Goal: Task Accomplishment & Management: Manage account settings

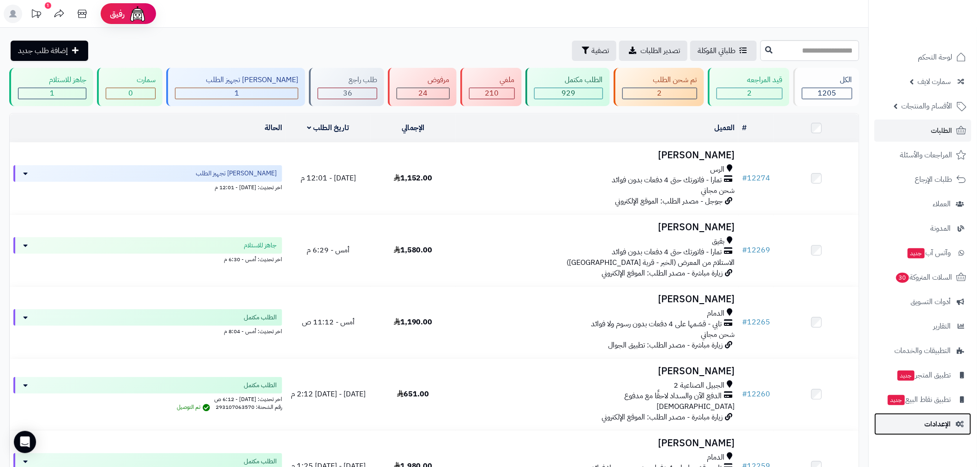
click at [940, 422] on span "الإعدادات" at bounding box center [938, 424] width 26 height 13
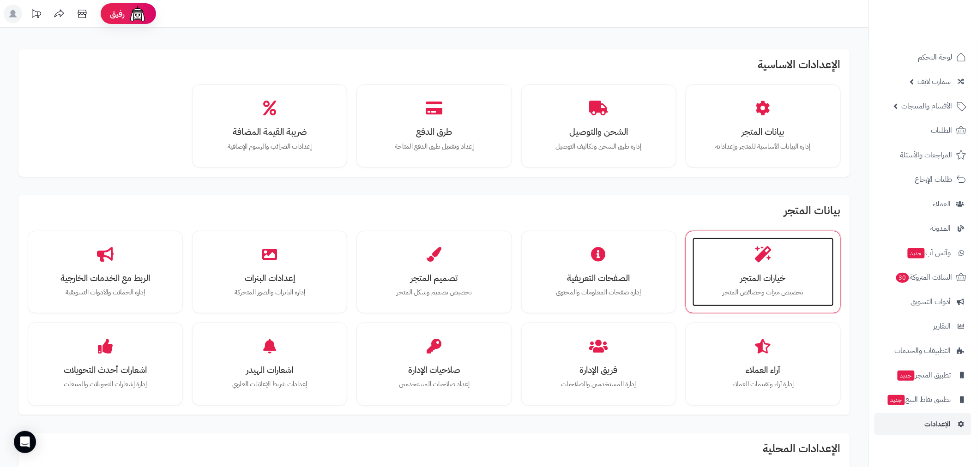
click at [753, 288] on p "تخصيص ميزات وخصائص المتجر" at bounding box center [763, 293] width 123 height 10
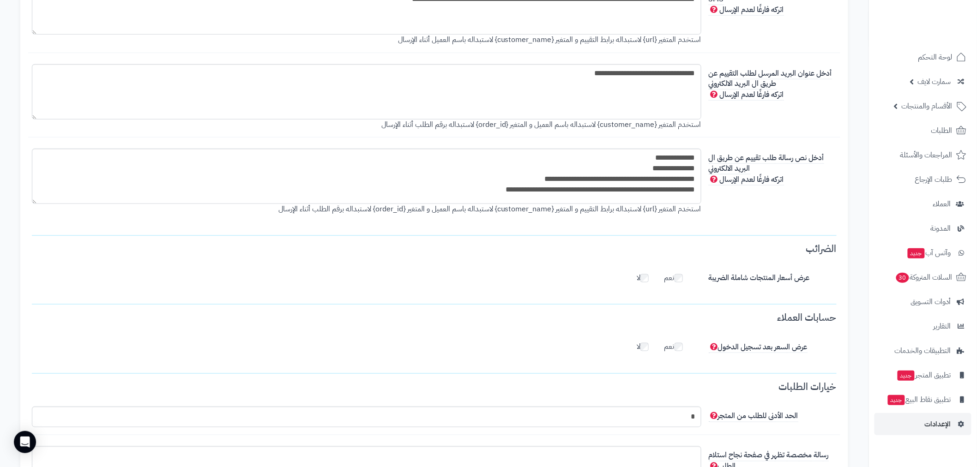
scroll to position [2274, 0]
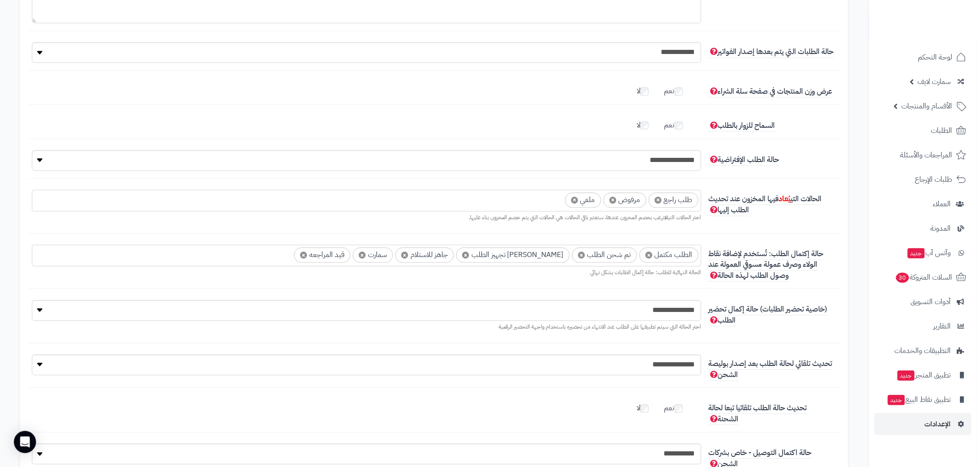
click at [366, 253] on span "×" at bounding box center [362, 255] width 7 height 7
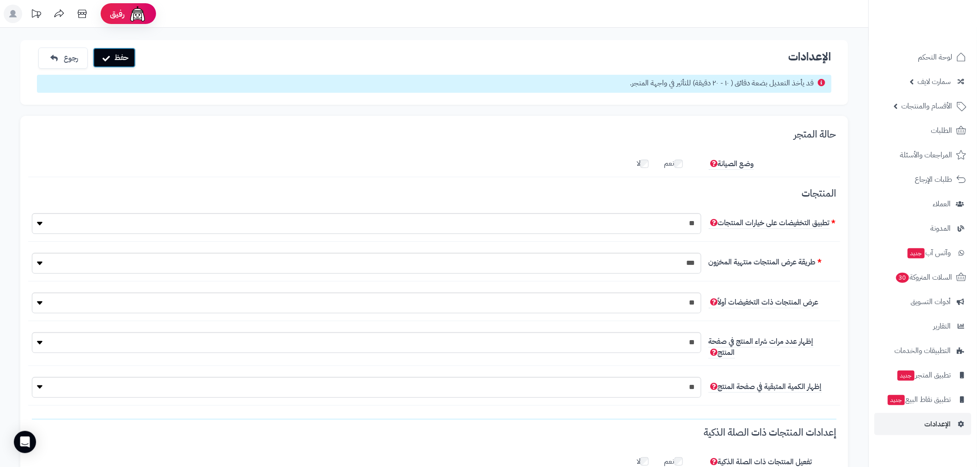
scroll to position [2291, 0]
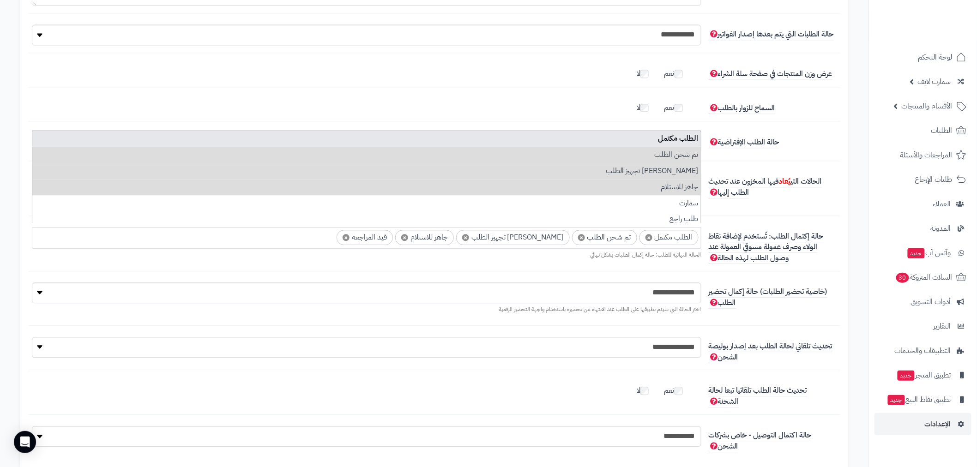
drag, startPoint x: 127, startPoint y: 57, endPoint x: 136, endPoint y: 66, distance: 13.4
